Goal: Information Seeking & Learning: Learn about a topic

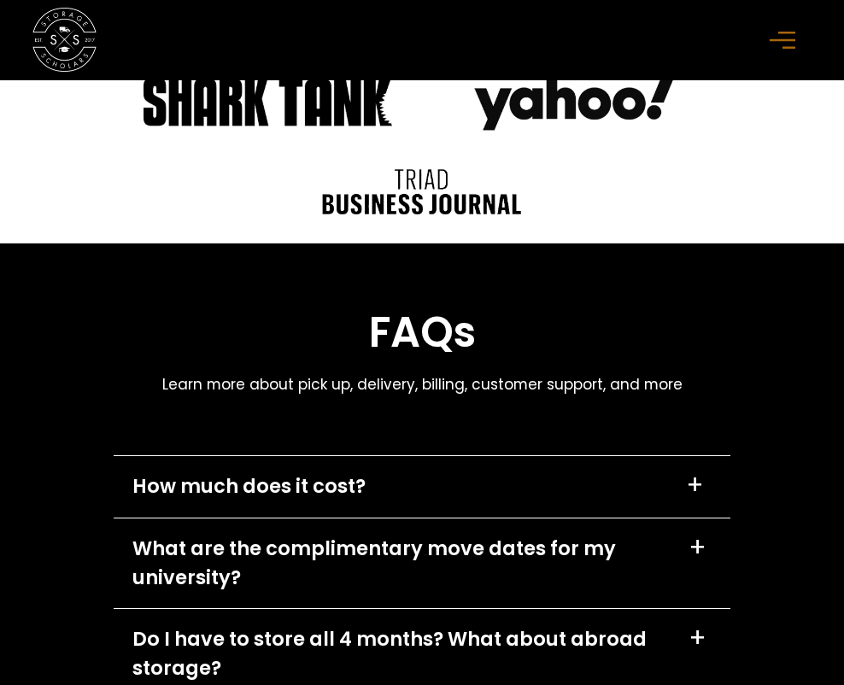
scroll to position [7080, 0]
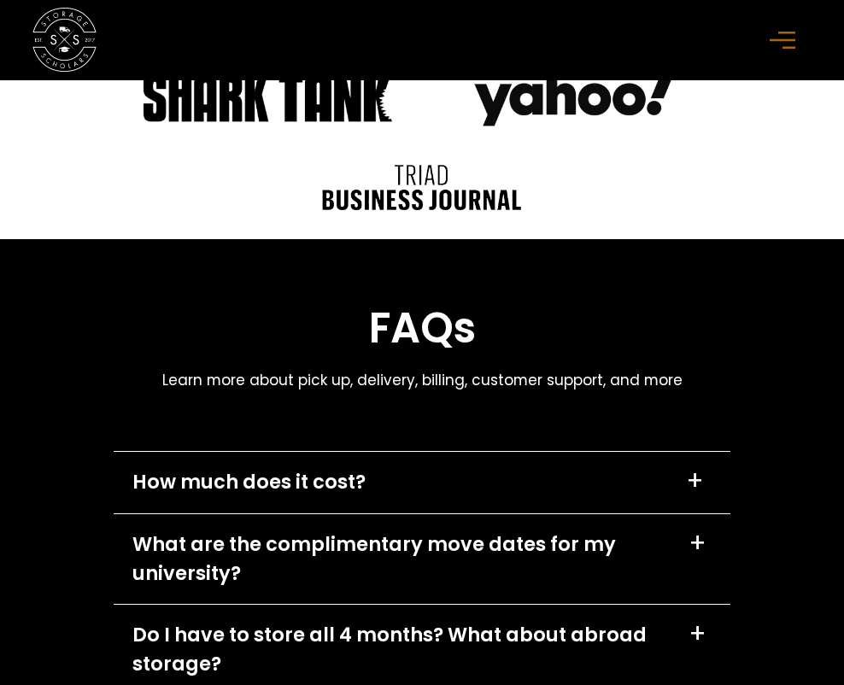
click at [181, 578] on div "What are the complimentary move dates for my university?" at bounding box center [400, 559] width 536 height 58
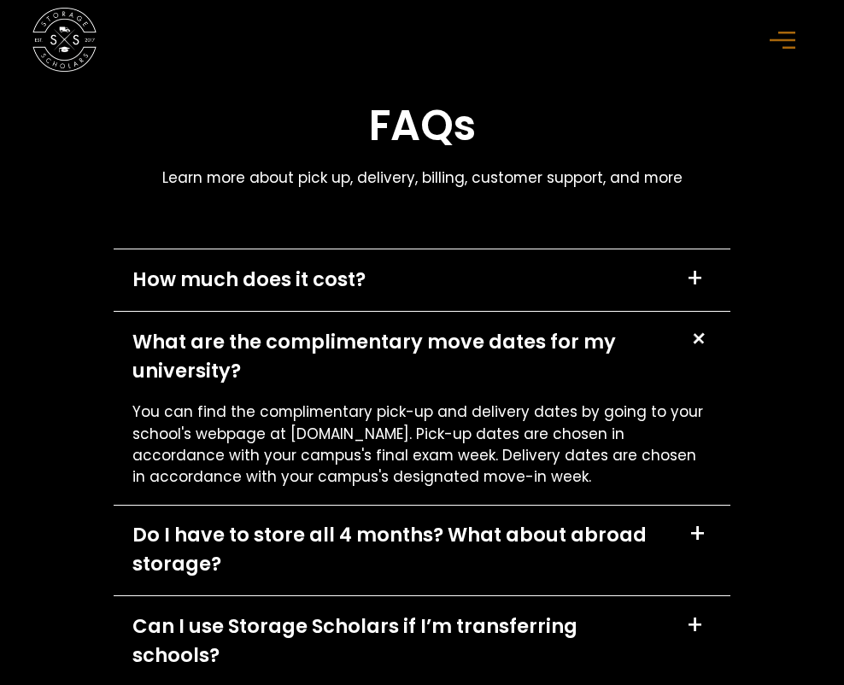
scroll to position [7283, 0]
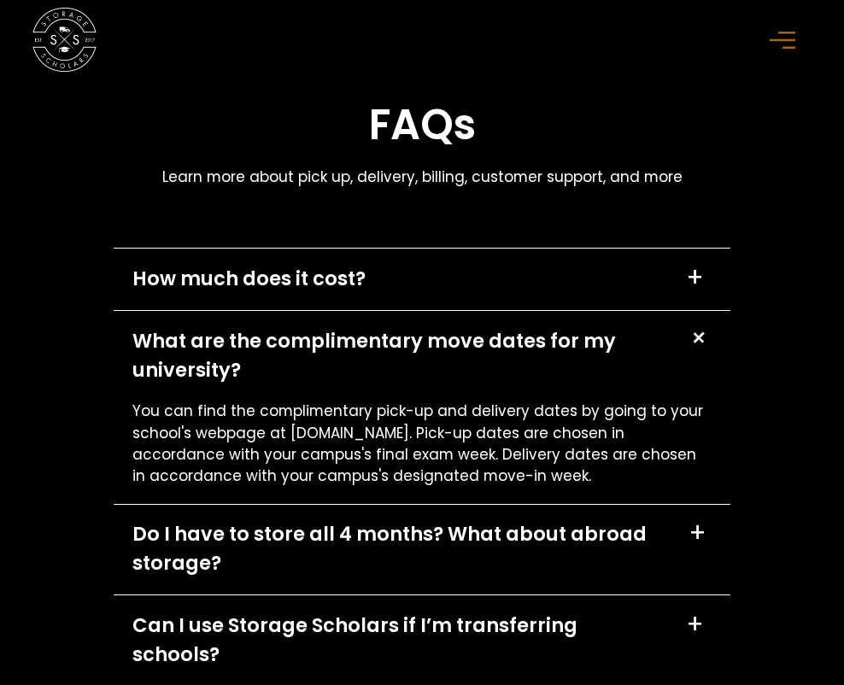
click at [182, 579] on div "Do I have to store all 4 months? What about abroad storage? +" at bounding box center [422, 550] width 617 height 90
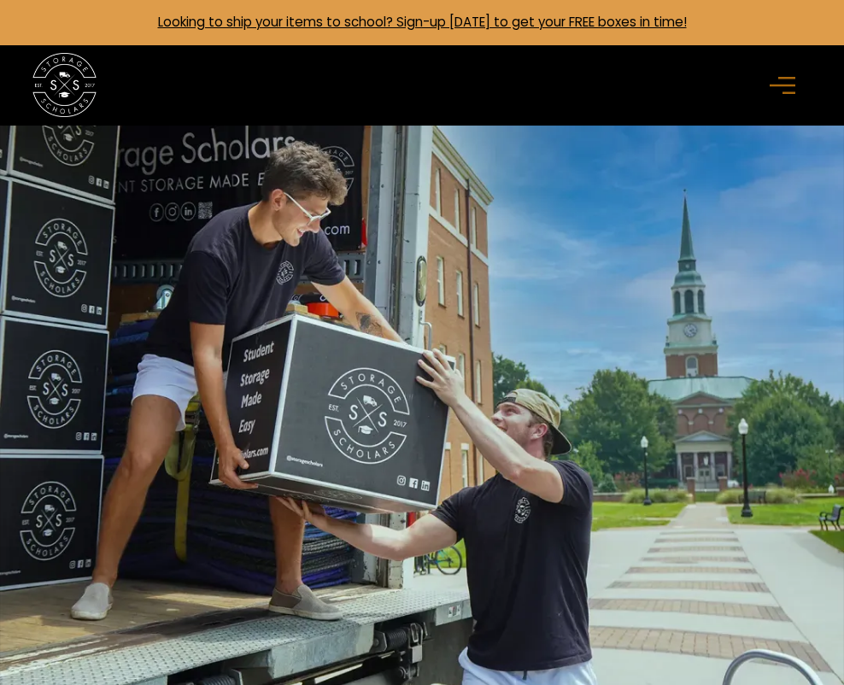
scroll to position [0, 0]
click at [790, 85] on rect "menu" at bounding box center [782, 85] width 26 height 3
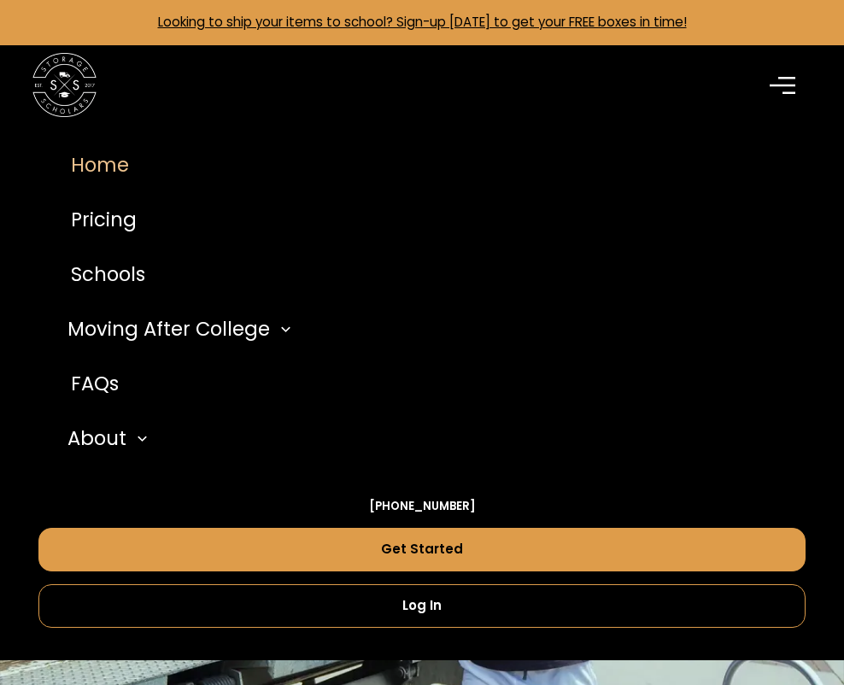
click at [408, 20] on link "Looking to ship your items to school? Sign-up today to get your FREE boxes in t…" at bounding box center [422, 22] width 529 height 18
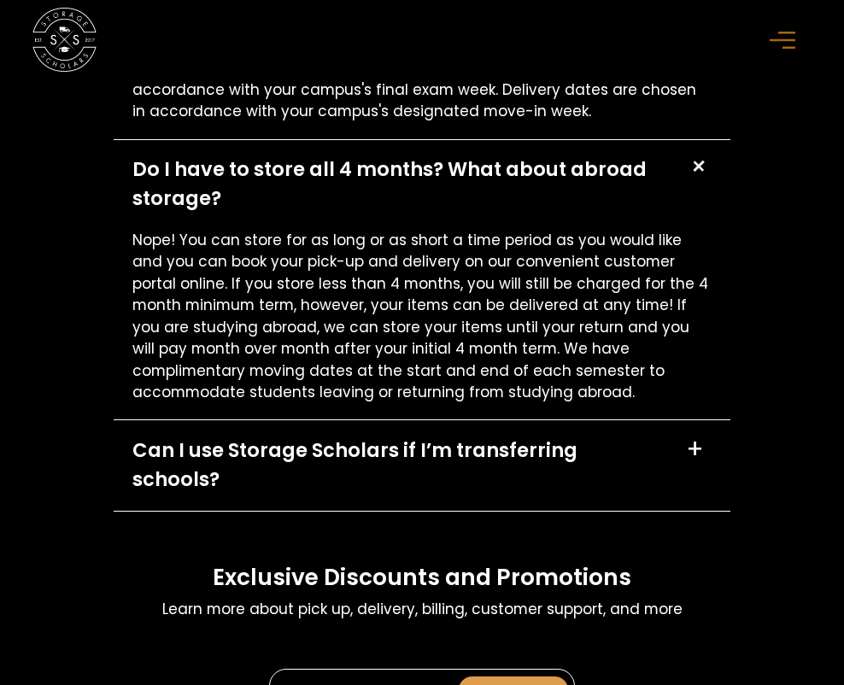
scroll to position [7836, 0]
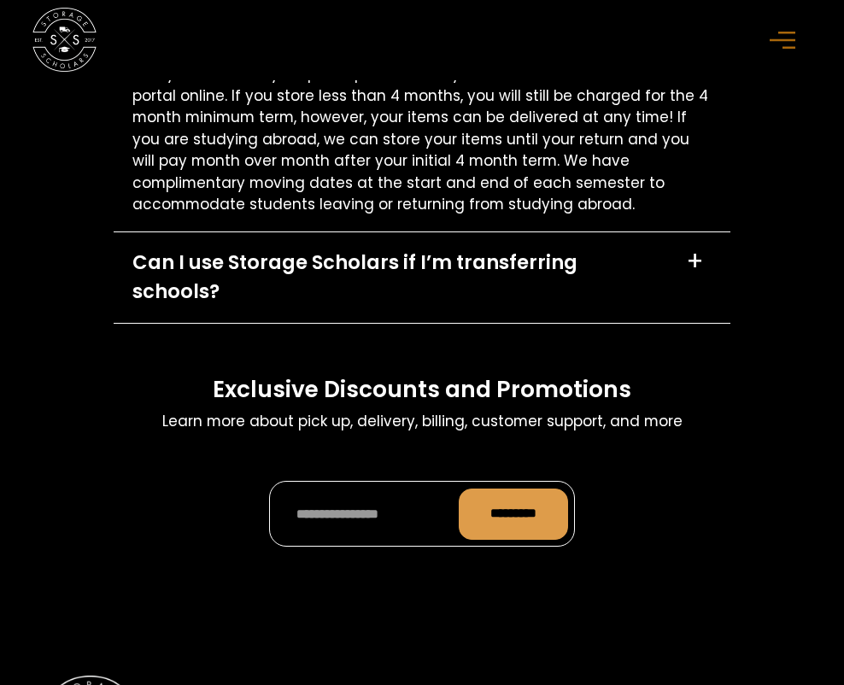
click at [195, 260] on div "Can I use Storage Scholars if I’m transferring schools?" at bounding box center [399, 277] width 534 height 58
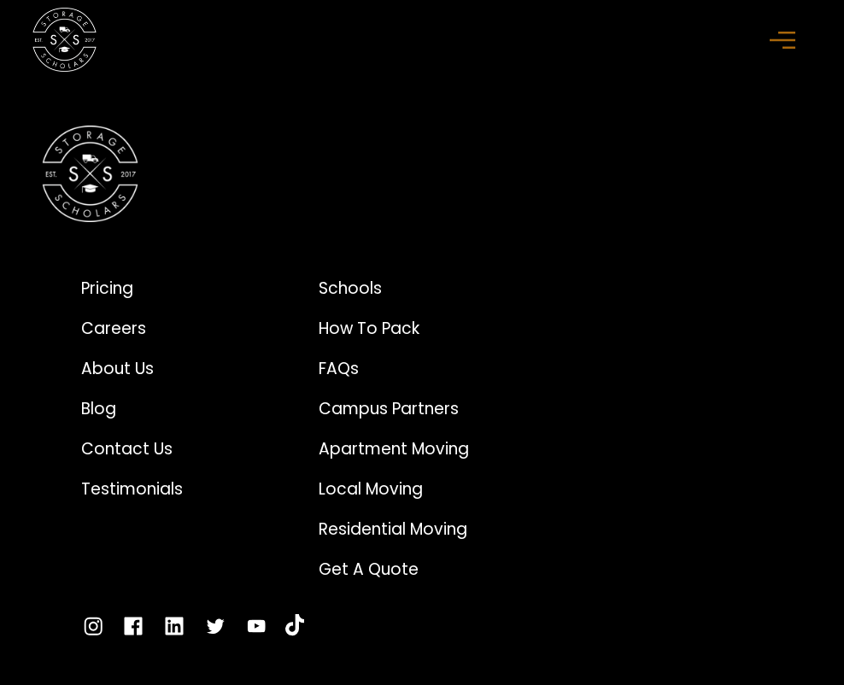
scroll to position [8461, 0]
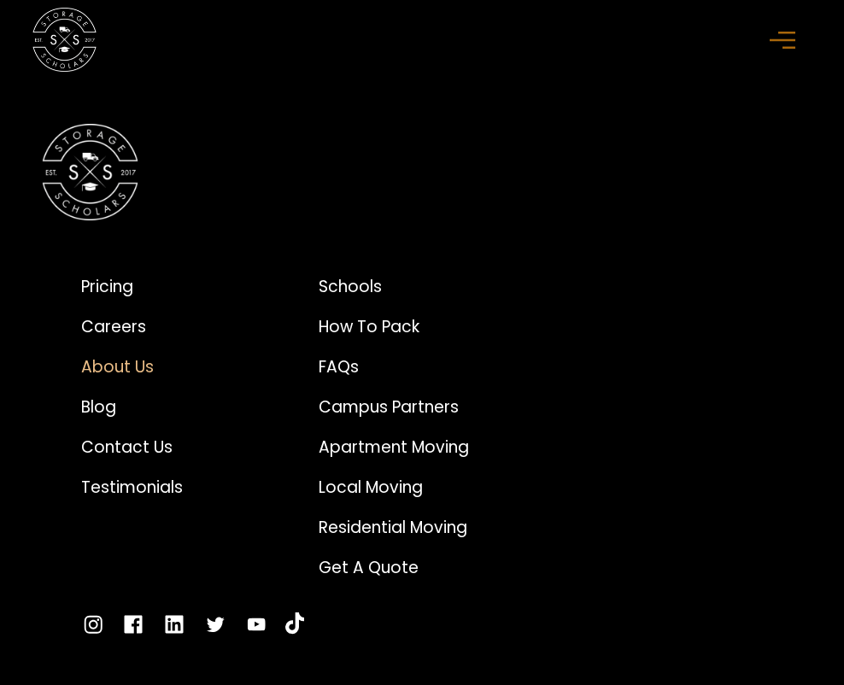
click at [147, 355] on div "About Us" at bounding box center [132, 367] width 102 height 24
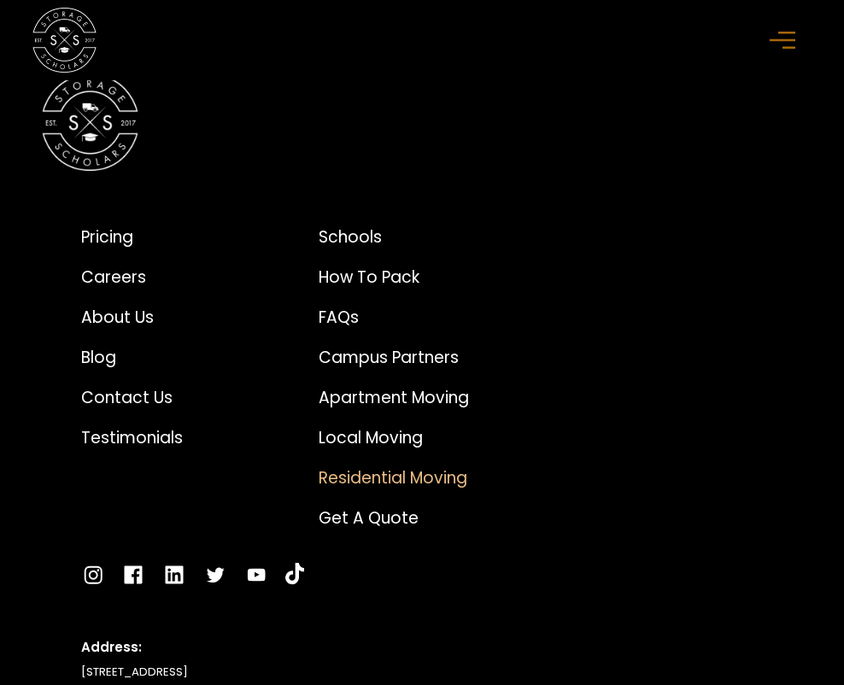
scroll to position [8849, 0]
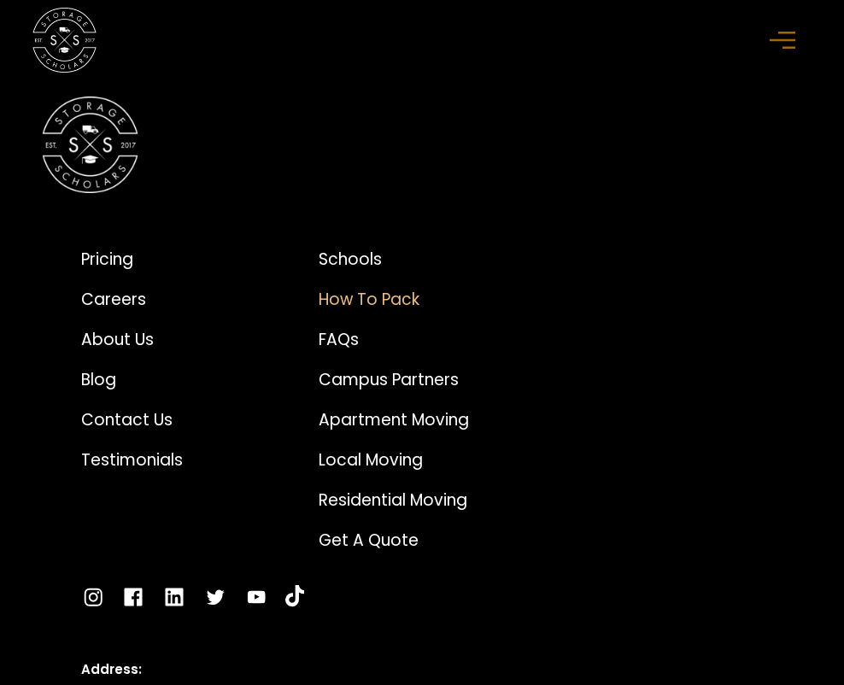
click at [331, 288] on div "How to Pack" at bounding box center [394, 300] width 150 height 24
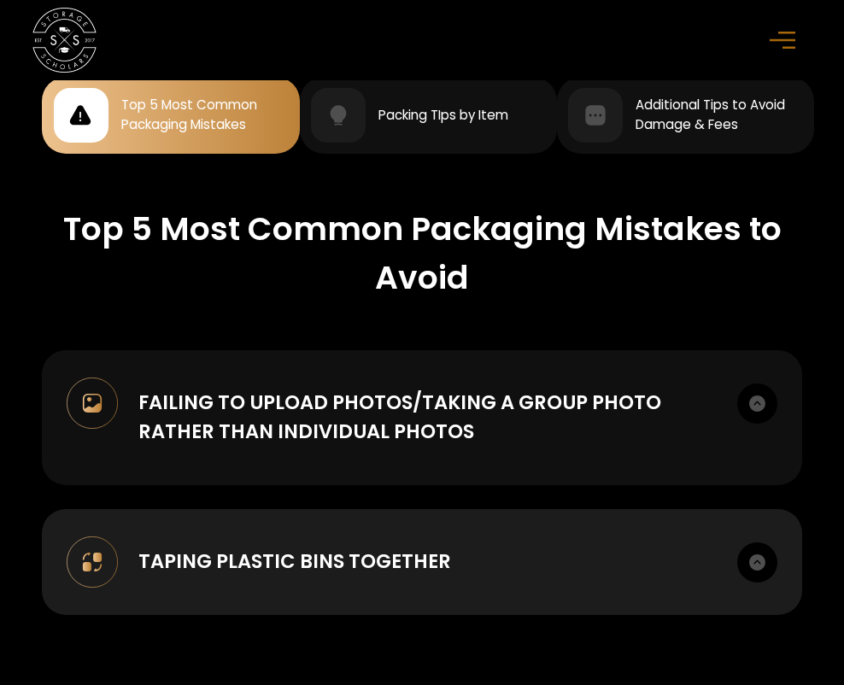
scroll to position [1519, 0]
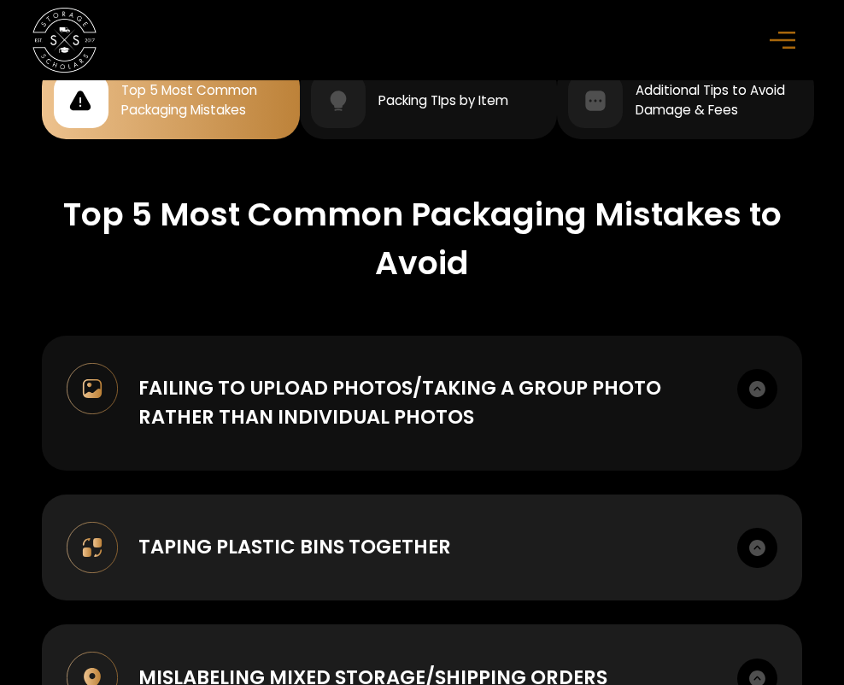
click at [760, 379] on img at bounding box center [757, 389] width 40 height 40
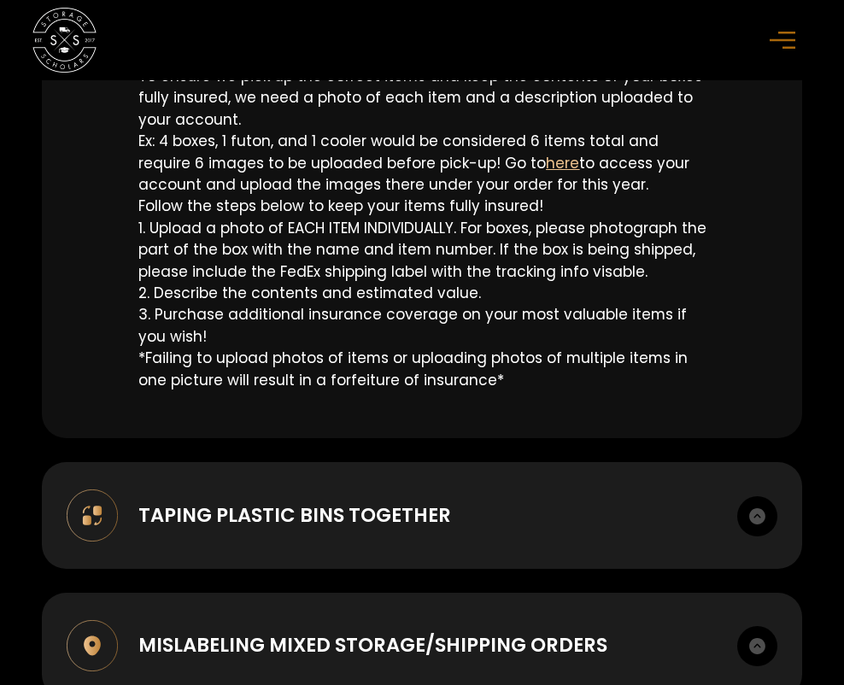
scroll to position [1898, 0]
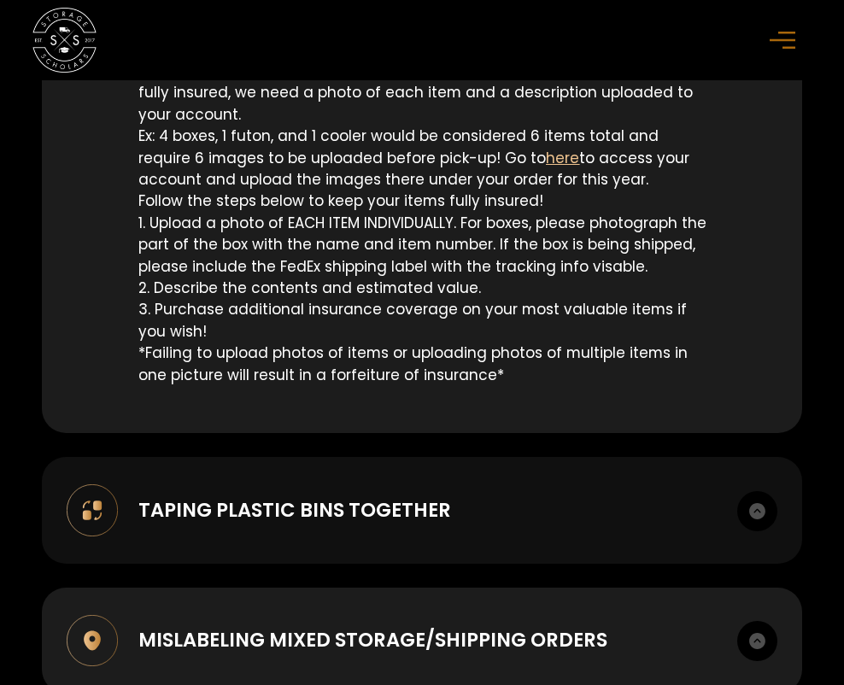
click at [758, 493] on img at bounding box center [757, 511] width 40 height 40
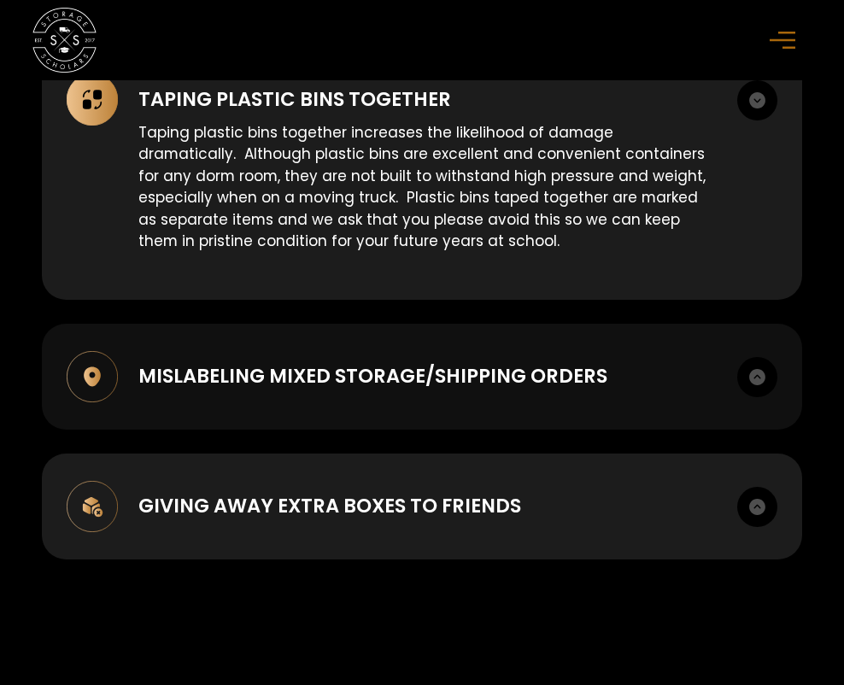
scroll to position [2313, 0]
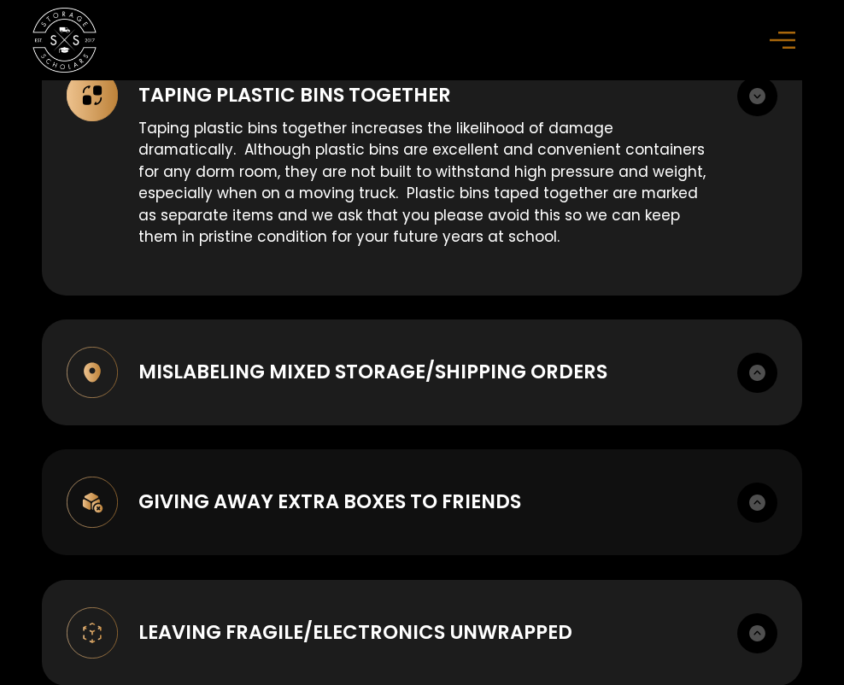
click at [754, 482] on img at bounding box center [757, 502] width 40 height 40
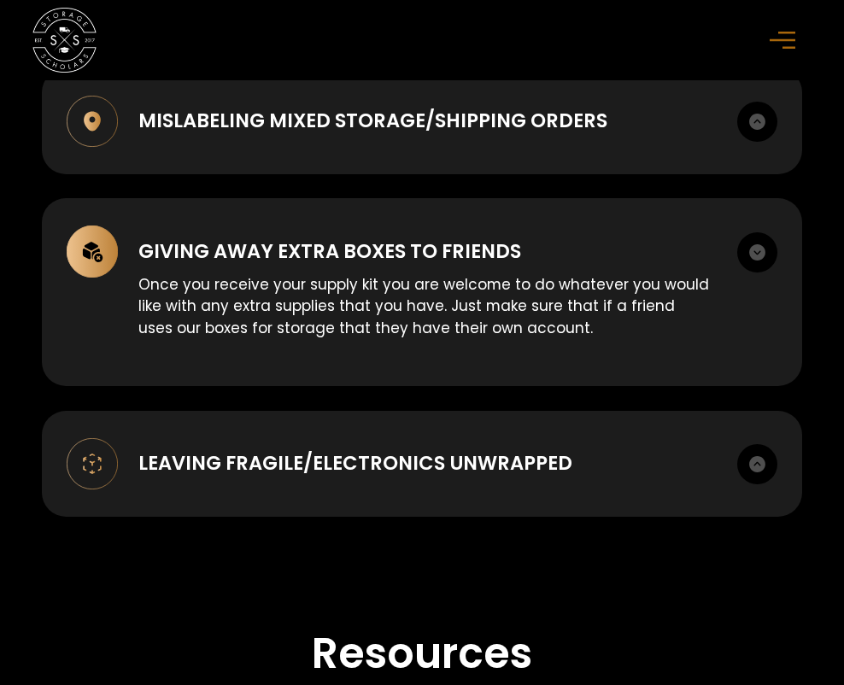
scroll to position [2424, 0]
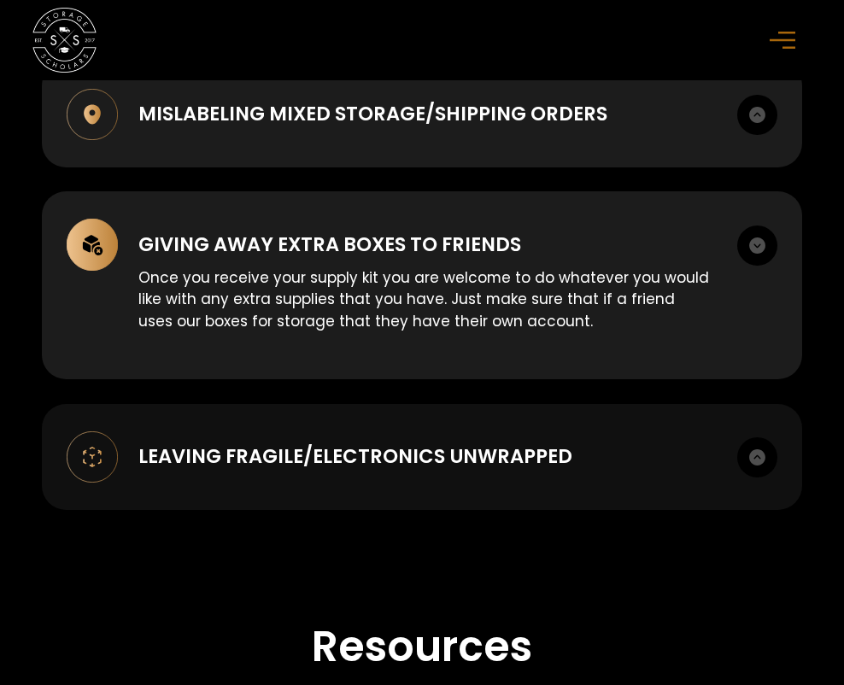
click at [759, 441] on img at bounding box center [757, 457] width 40 height 40
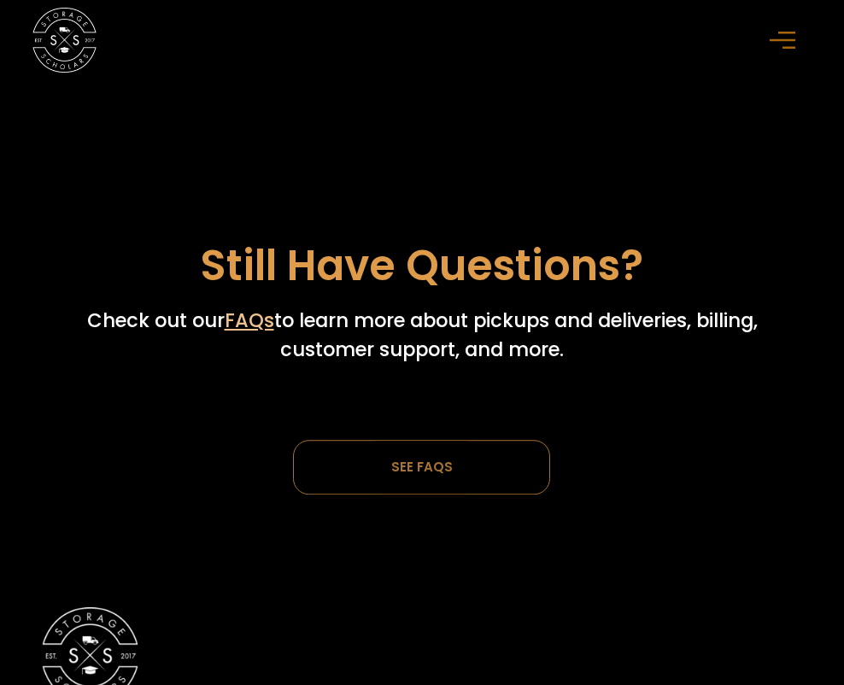
scroll to position [5158, 0]
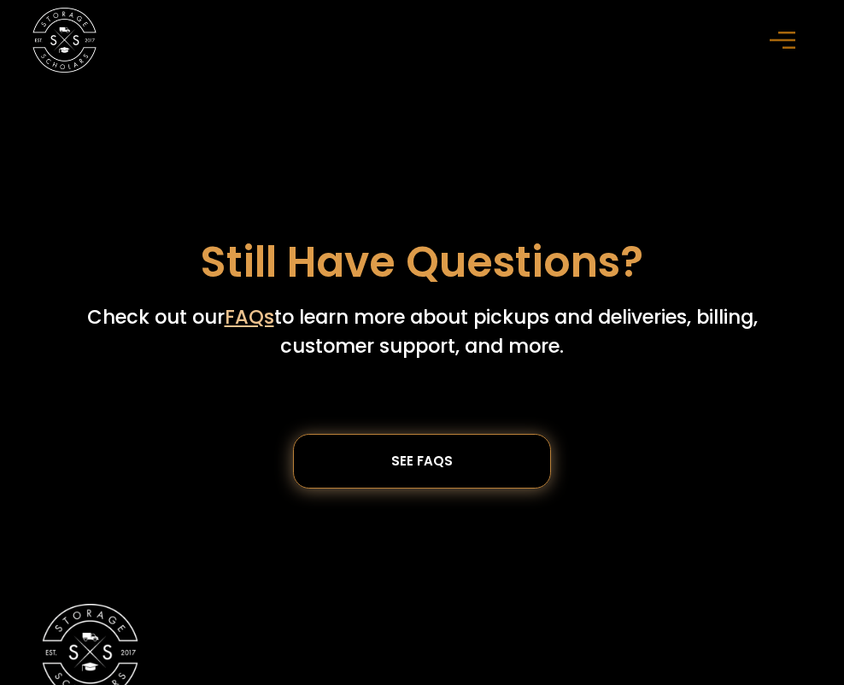
click at [427, 454] on div "SEE FAQs" at bounding box center [421, 461] width 61 height 15
